Goal: Information Seeking & Learning: Check status

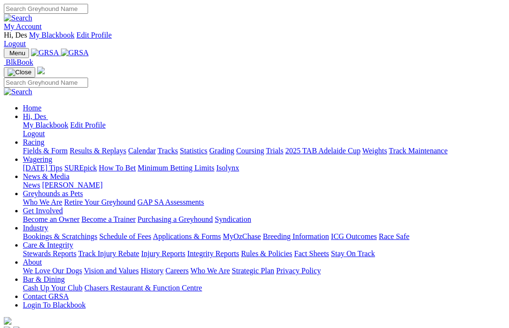
scroll to position [177, 0]
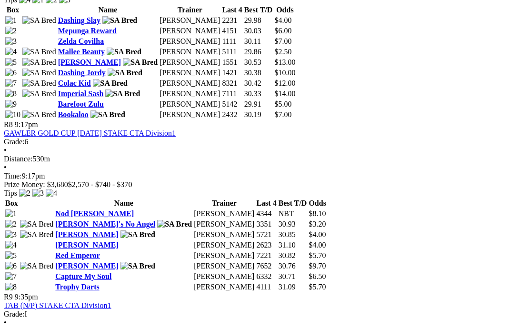
scroll to position [1664, 5]
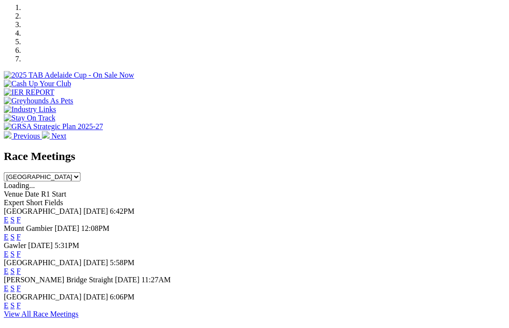
scroll to position [341, 0]
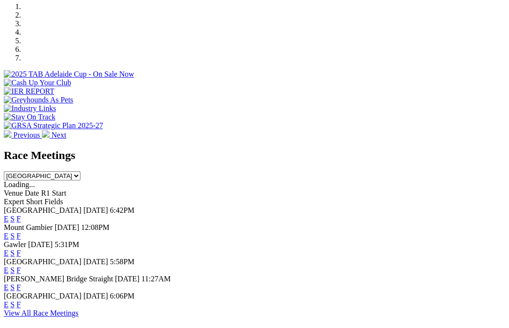
click at [21, 300] on link "F" at bounding box center [19, 304] width 4 height 8
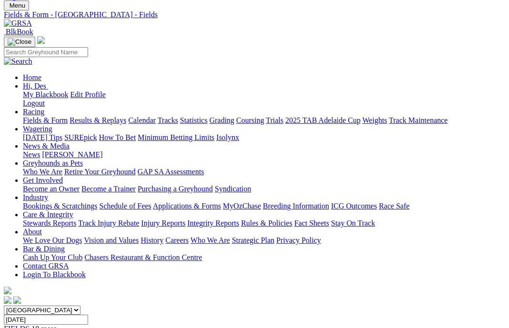
scroll to position [0, 6]
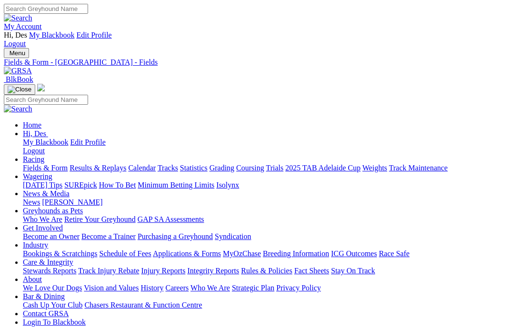
click at [40, 164] on link "Fields & Form" at bounding box center [45, 168] width 45 height 8
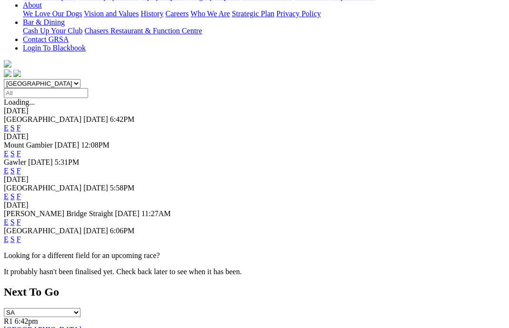
scroll to position [275, 0]
click at [21, 217] on link "F" at bounding box center [19, 221] width 4 height 8
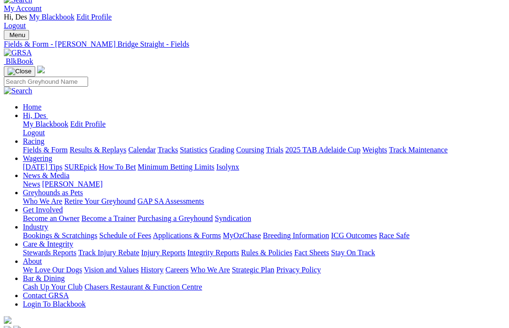
scroll to position [0, 0]
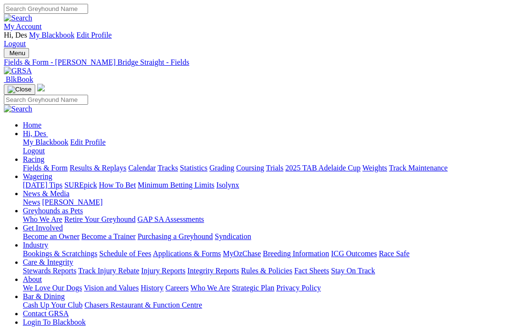
click at [47, 164] on link "Fields & Form" at bounding box center [45, 168] width 45 height 8
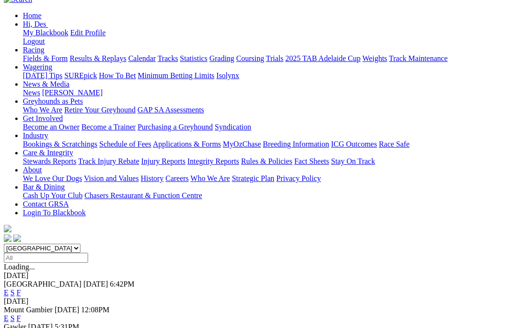
scroll to position [130, 0]
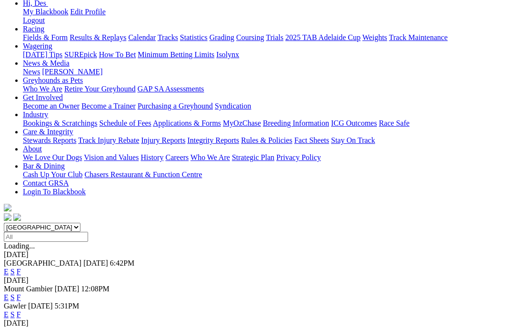
click at [21, 310] on link "F" at bounding box center [19, 314] width 4 height 8
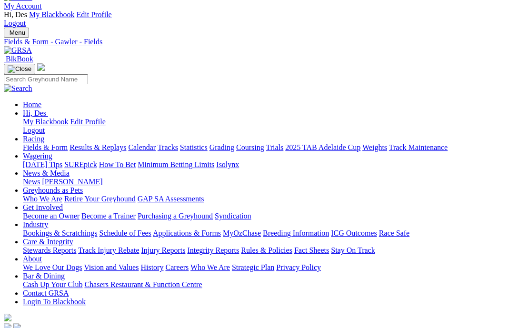
click at [39, 143] on link "Fields & Form" at bounding box center [45, 147] width 45 height 8
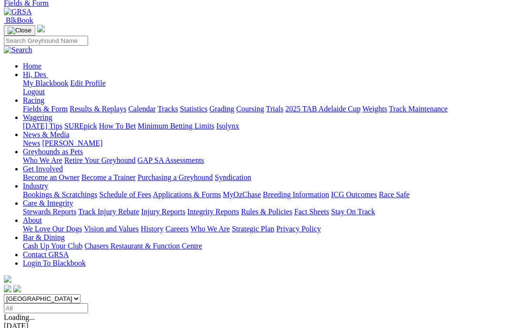
scroll to position [101, 0]
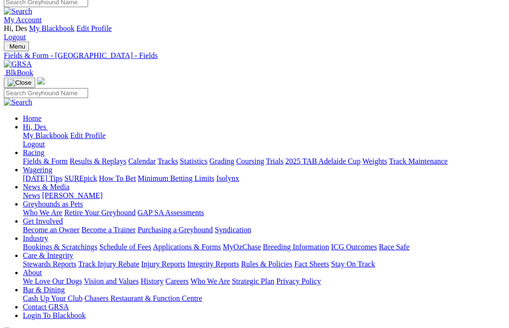
scroll to position [7, 3]
click at [25, 157] on link "Fields & Form" at bounding box center [45, 161] width 45 height 8
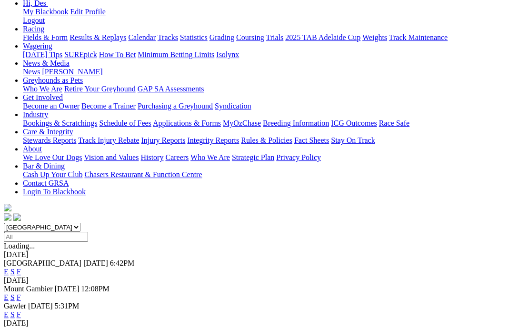
scroll to position [213, 0]
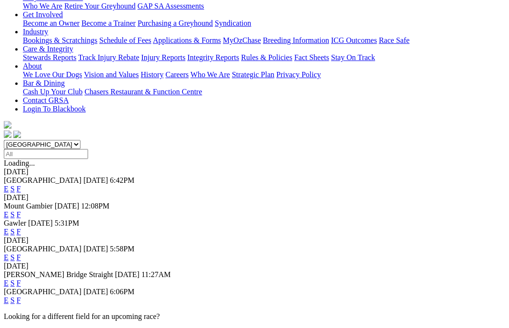
click at [21, 296] on link "F" at bounding box center [19, 300] width 4 height 8
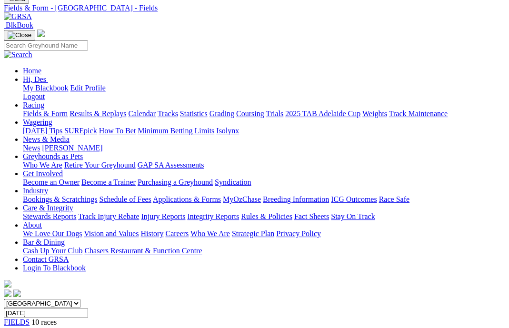
scroll to position [0, 3]
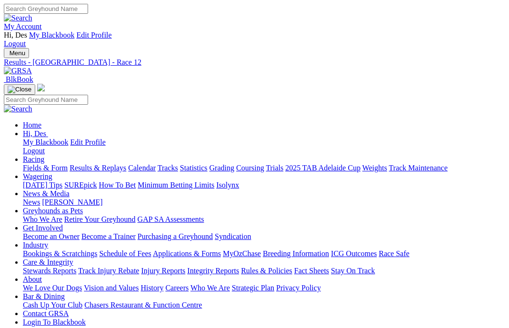
scroll to position [20, 0]
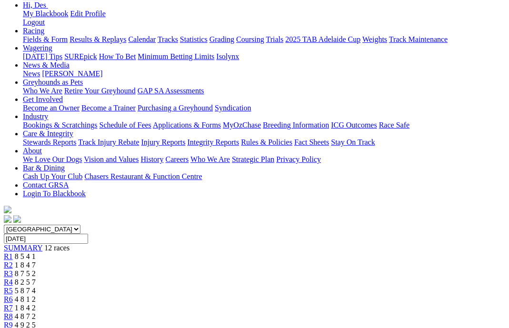
scroll to position [111, 0]
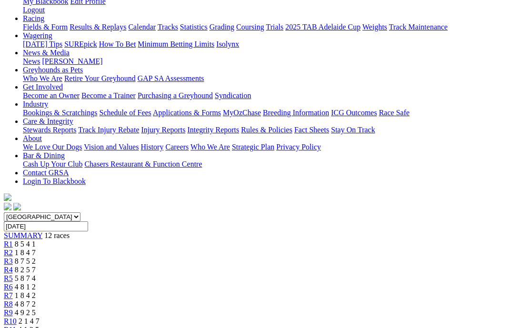
scroll to position [132, 0]
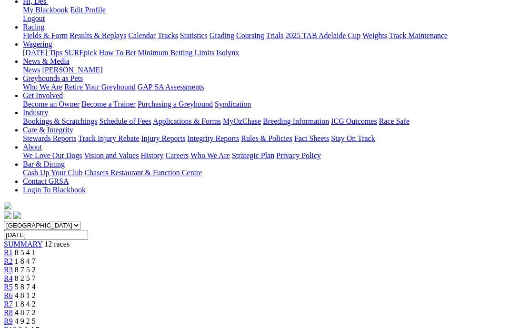
click at [39, 325] on span "2 1 4 7" at bounding box center [29, 329] width 21 height 8
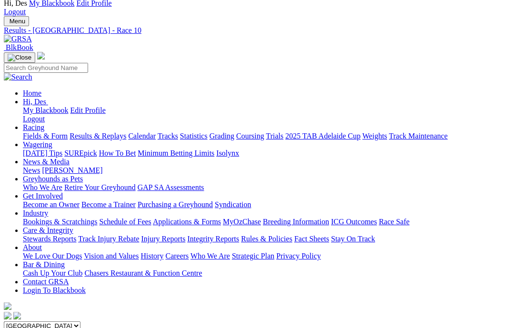
scroll to position [4, 1]
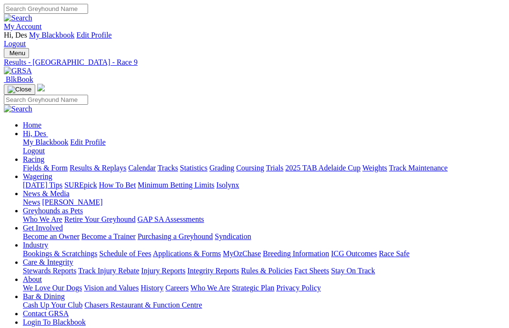
click at [54, 164] on link "Fields & Form" at bounding box center [45, 168] width 45 height 8
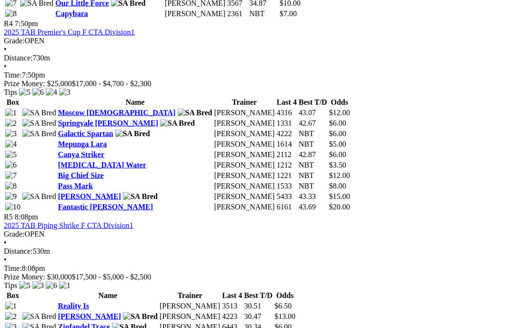
scroll to position [1036, 0]
